Goal: Information Seeking & Learning: Learn about a topic

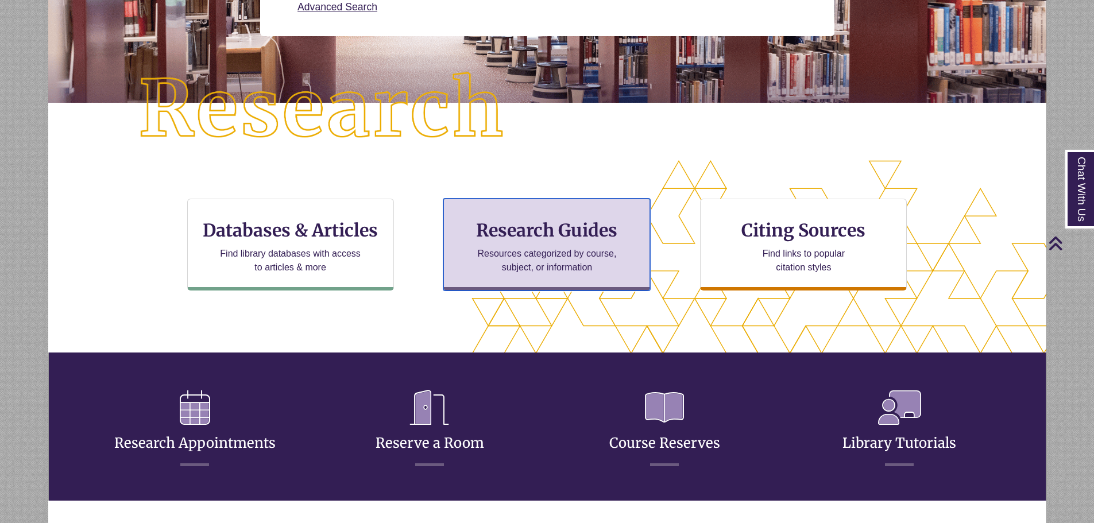
click at [549, 256] on p "Resources categorized by course, subject, or information" at bounding box center [547, 261] width 150 height 28
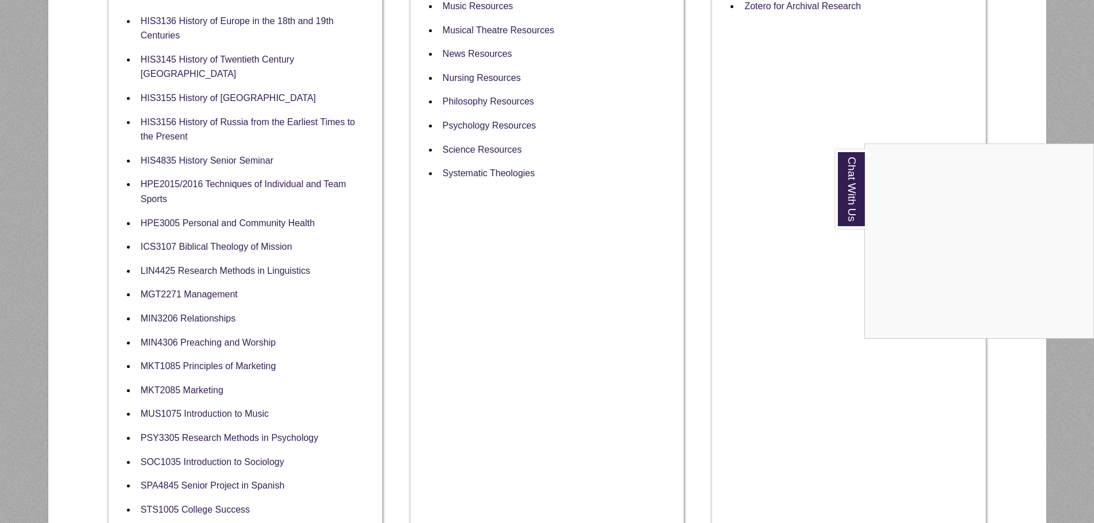
scroll to position [861, 0]
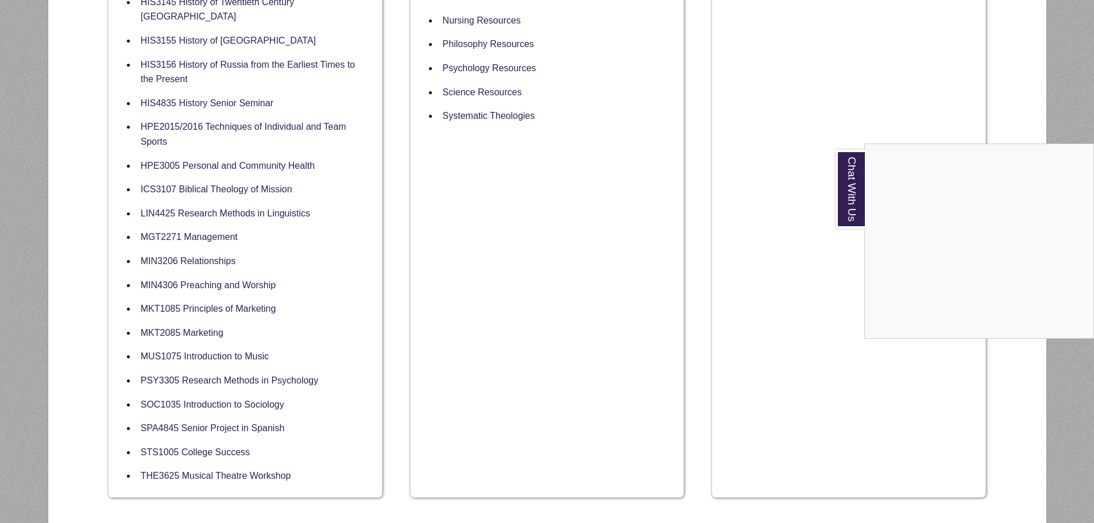
click at [292, 201] on div "Chat With Us" at bounding box center [547, 261] width 1094 height 523
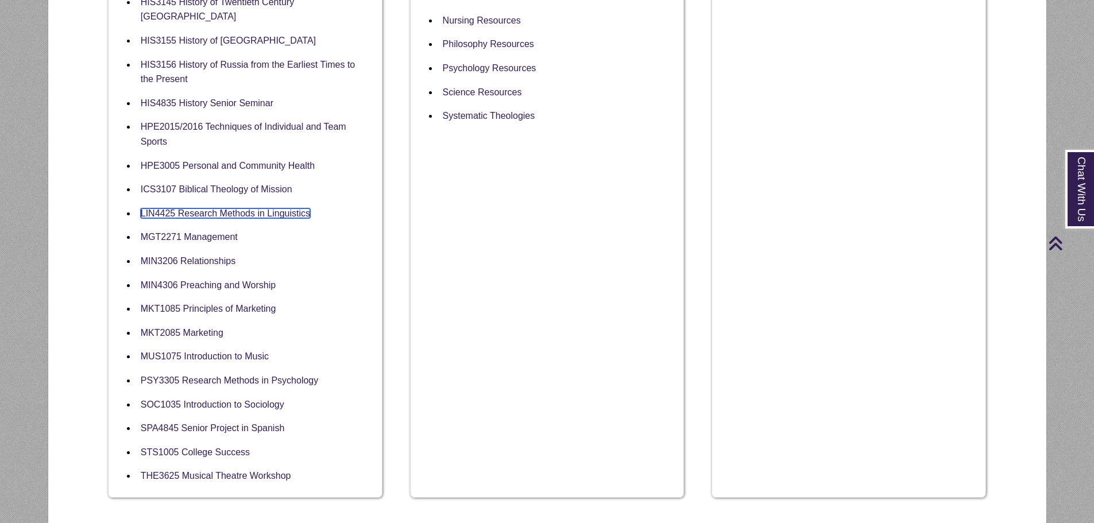
click at [292, 208] on link "LIN4425 Research Methods in Linguistics" at bounding box center [225, 213] width 169 height 10
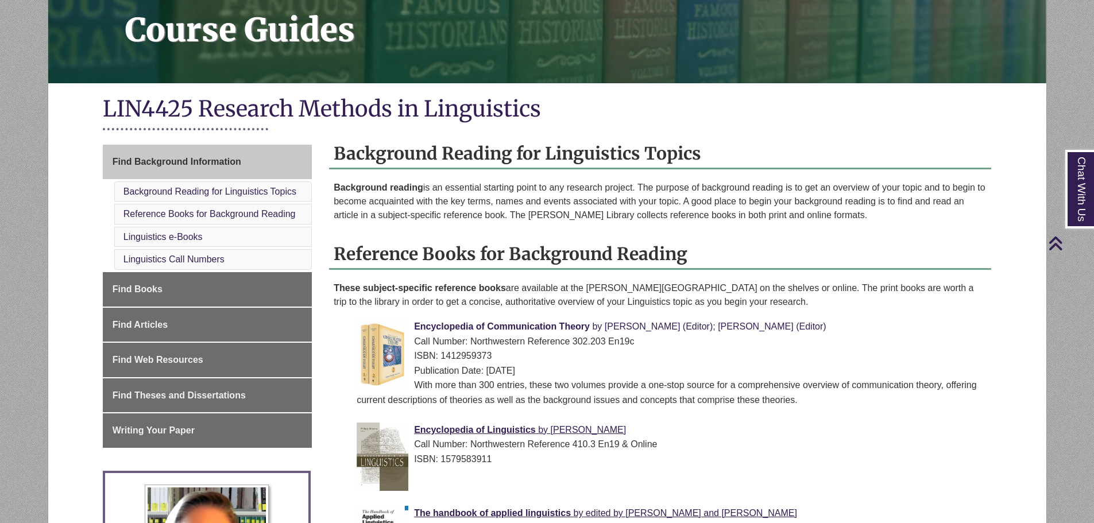
scroll to position [402, 0]
